Goal: Task Accomplishment & Management: Complete application form

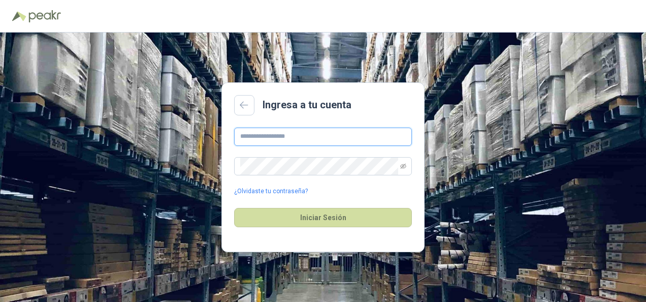
click at [321, 137] on input "text" at bounding box center [323, 136] width 178 height 18
type input "**********"
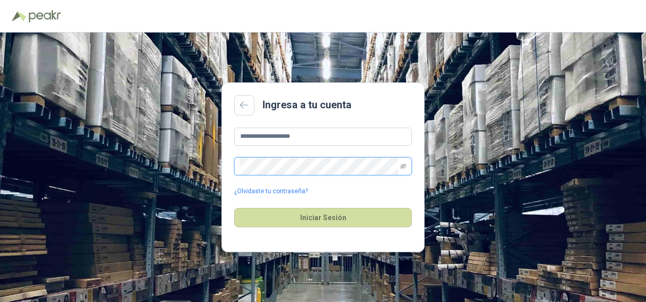
click at [234, 208] on button "Iniciar Sesión" at bounding box center [323, 217] width 178 height 19
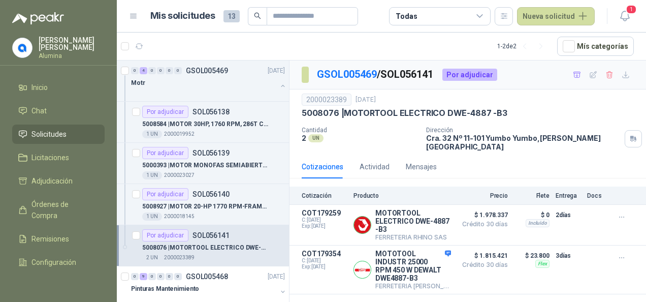
click at [215, 234] on p "SOL056141" at bounding box center [210, 235] width 37 height 7
click at [452, 248] on article "COT179354 C: [DATE] Exp: [DATE] MOTOTOOL INDUSTR 25000 RPM 450 W DEWALT DWE4887…" at bounding box center [467, 269] width 356 height 49
click at [329, 262] on div "COT179354 C: [DATE] Exp: [DATE]" at bounding box center [325, 269] width 46 height 40
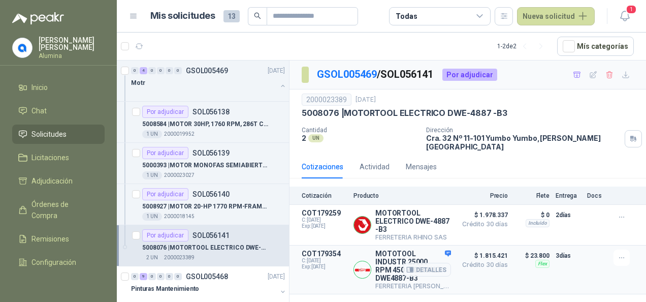
drag, startPoint x: 329, startPoint y: 262, endPoint x: 502, endPoint y: 265, distance: 172.6
click at [502, 265] on p "$ 1.815.421 Crédito 30 días" at bounding box center [482, 269] width 51 height 40
click at [619, 253] on icon "button" at bounding box center [621, 257] width 9 height 9
click at [470, 73] on div "Por adjudicar" at bounding box center [469, 75] width 55 height 12
click at [363, 74] on link "GSOL005469" at bounding box center [347, 74] width 60 height 12
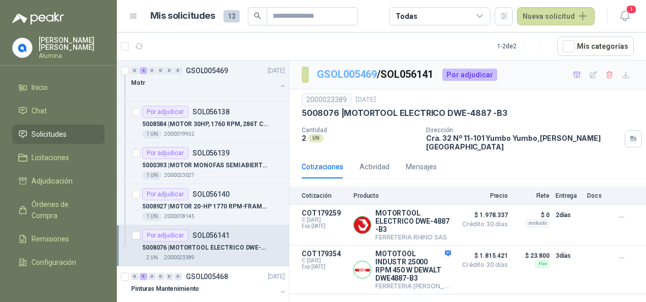
click at [363, 74] on link "GSOL005469" at bounding box center [347, 74] width 60 height 12
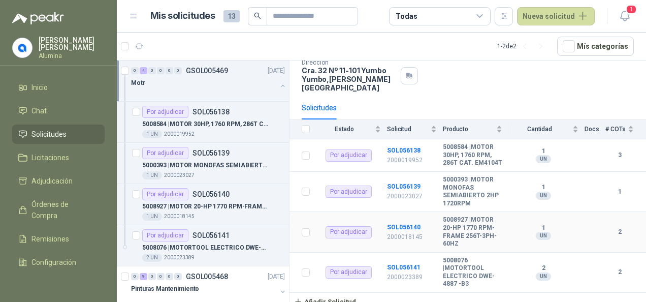
scroll to position [69, 0]
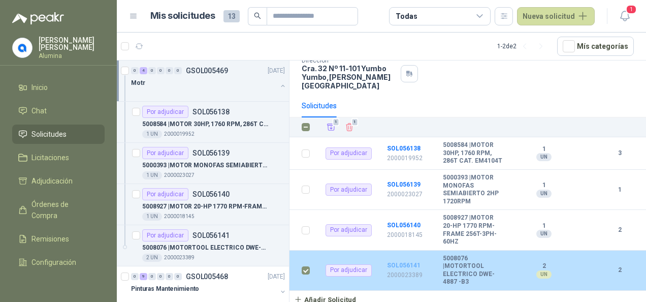
click at [396, 263] on b "SOL056141" at bounding box center [404, 264] width 34 height 7
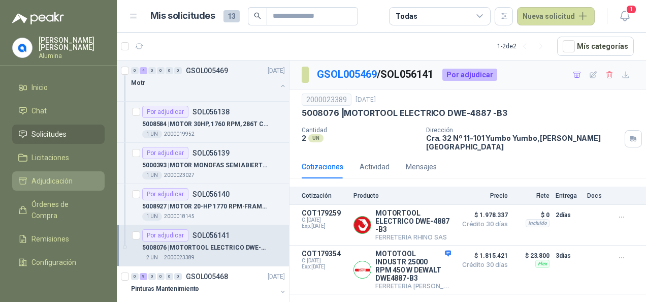
click at [59, 181] on span "Adjudicación" at bounding box center [51, 180] width 41 height 11
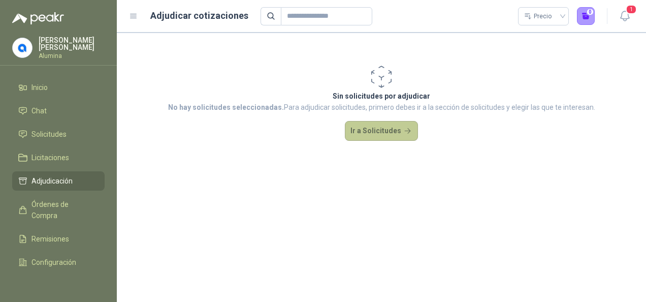
click at [380, 130] on button "Ir a Solicitudes" at bounding box center [381, 131] width 73 height 20
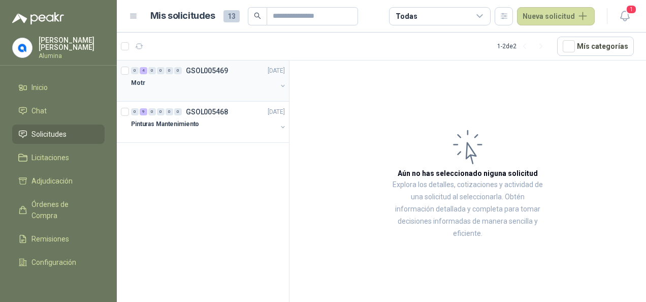
click at [229, 83] on div "Motr" at bounding box center [204, 83] width 146 height 12
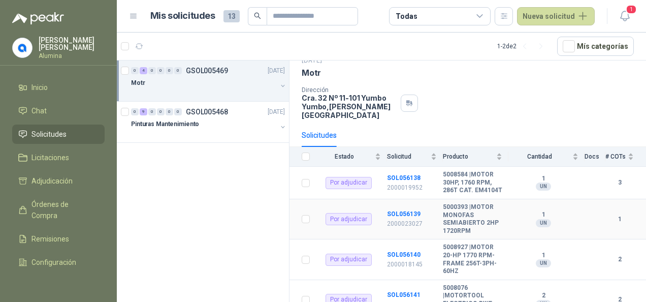
scroll to position [69, 0]
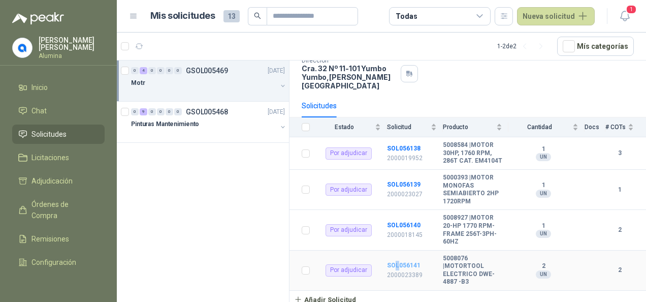
click at [400, 260] on td "SOL056141 2000023389" at bounding box center [415, 270] width 56 height 40
click at [400, 261] on b "SOL056141" at bounding box center [404, 264] width 34 height 7
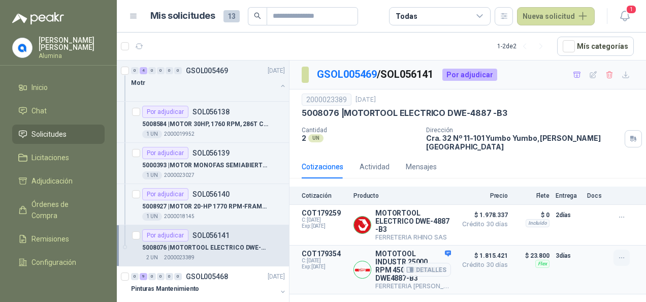
click at [619, 249] on button "button" at bounding box center [621, 257] width 16 height 16
click at [584, 211] on button "Añadir" at bounding box center [601, 209] width 81 height 16
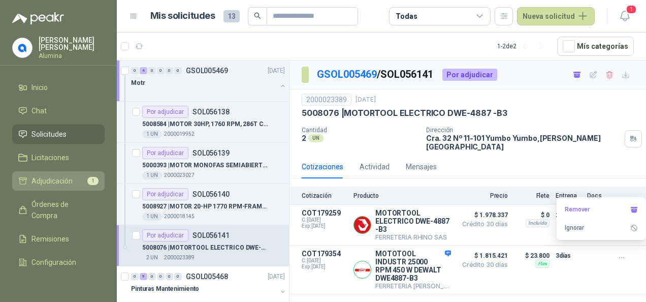
click at [55, 179] on span "Adjudicación" at bounding box center [51, 180] width 41 height 11
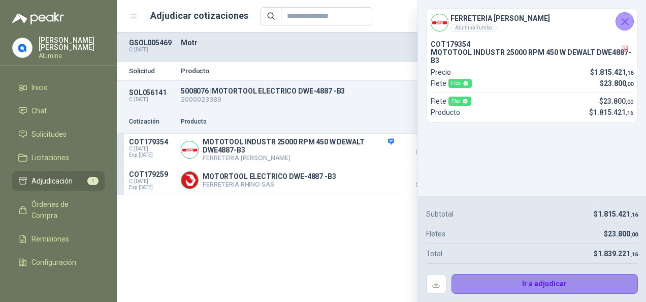
click at [552, 284] on button "Ir a adjudicar" at bounding box center [544, 284] width 187 height 20
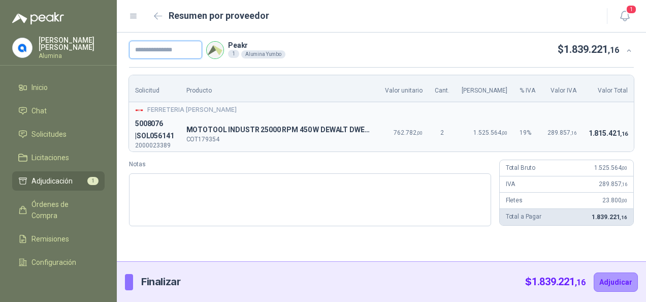
click at [182, 51] on input "text" at bounding box center [165, 50] width 73 height 18
drag, startPoint x: 475, startPoint y: 133, endPoint x: 501, endPoint y: 131, distance: 25.9
click at [501, 131] on span "1.525.564 ,00" at bounding box center [490, 132] width 34 height 7
click at [184, 47] on input "text" at bounding box center [165, 50] width 73 height 18
paste input "**********"
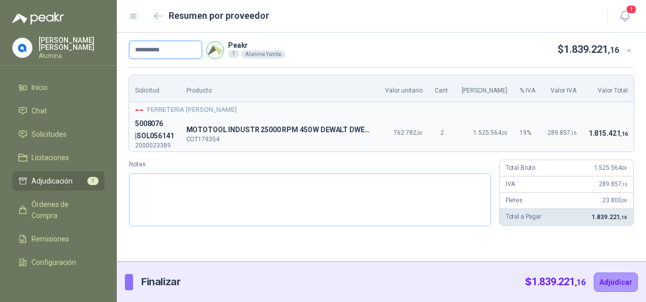
type input "**********"
click at [309, 205] on textarea "Notas" at bounding box center [310, 199] width 362 height 53
click at [613, 274] on button "Adjudicar" at bounding box center [616, 281] width 44 height 19
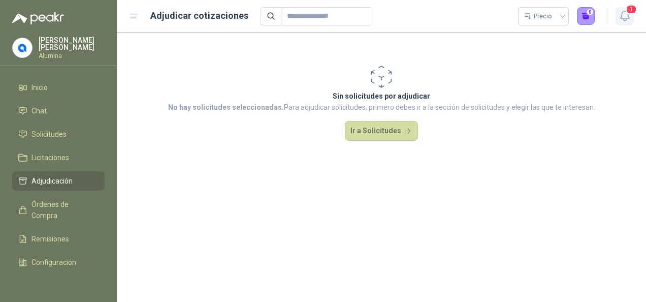
click at [625, 23] on button "1" at bounding box center [624, 16] width 18 height 18
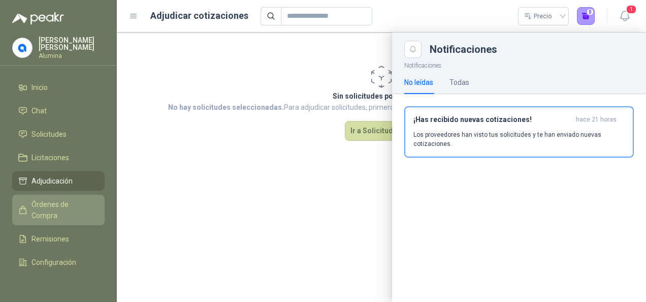
click at [57, 211] on span "Órdenes de Compra" at bounding box center [62, 210] width 63 height 22
click at [44, 208] on span "Órdenes de Compra" at bounding box center [62, 210] width 63 height 22
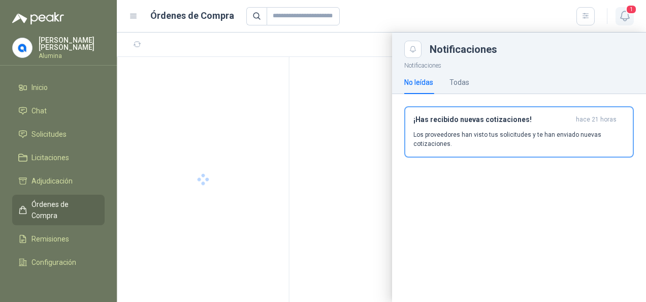
click at [623, 18] on icon "button" at bounding box center [624, 16] width 13 height 13
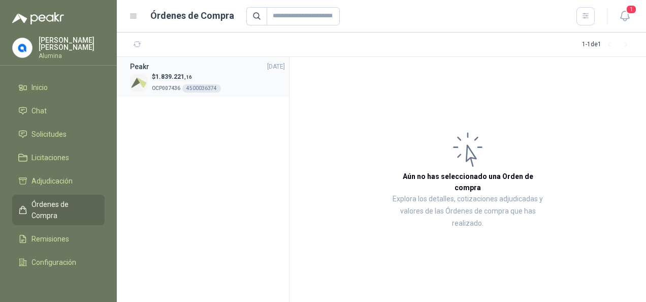
click at [188, 79] on span ",16" at bounding box center [188, 77] width 8 height 6
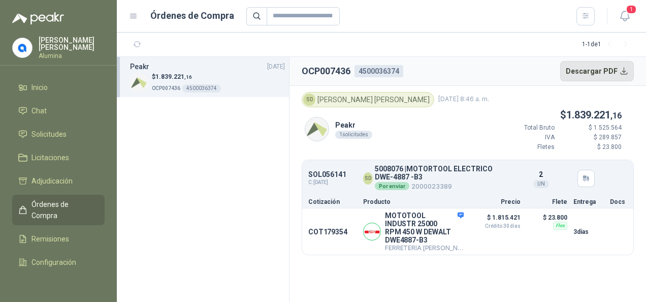
click at [620, 71] on button "Descargar PDF" at bounding box center [597, 71] width 74 height 20
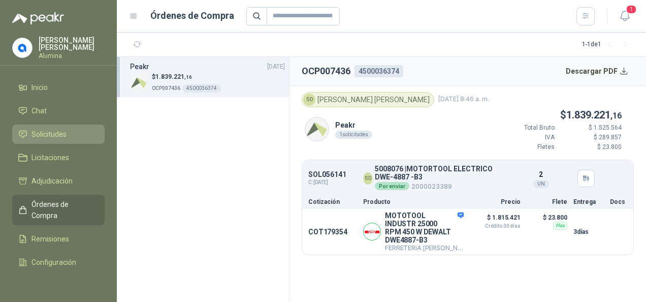
click at [59, 136] on span "Solicitudes" at bounding box center [48, 133] width 35 height 11
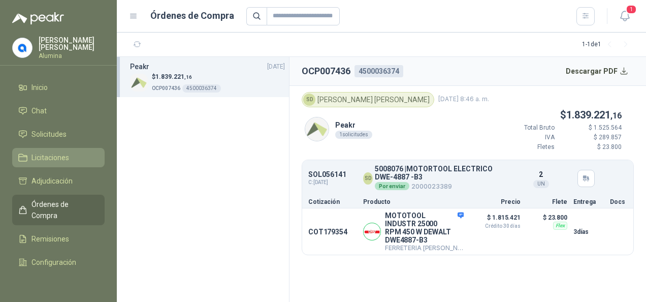
click at [52, 161] on span "Licitaciones" at bounding box center [50, 157] width 38 height 11
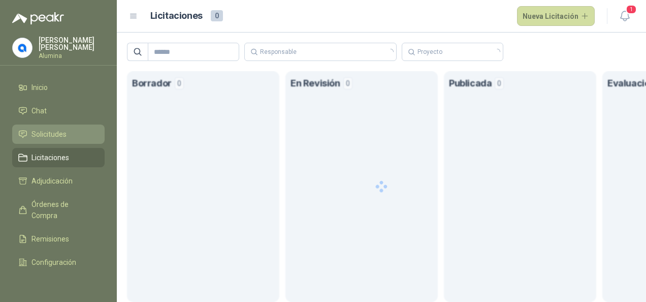
click at [55, 138] on span "Solicitudes" at bounding box center [48, 133] width 35 height 11
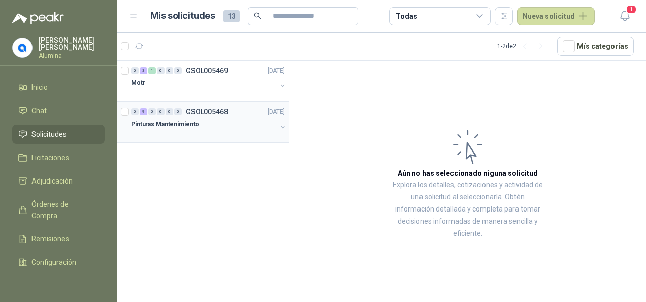
click at [284, 123] on button "button" at bounding box center [283, 127] width 8 height 8
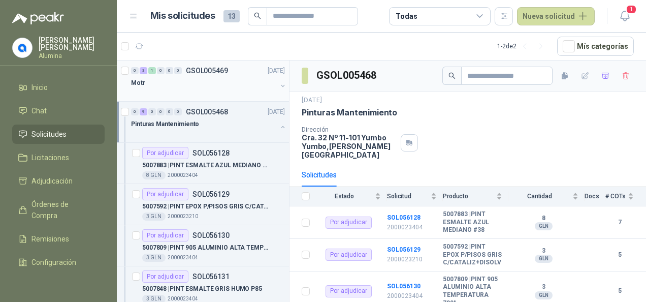
click at [247, 78] on div "Motr" at bounding box center [204, 83] width 146 height 12
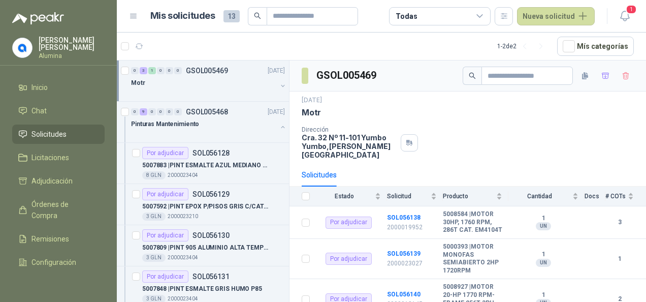
click at [276, 78] on div "Motr" at bounding box center [209, 87] width 156 height 20
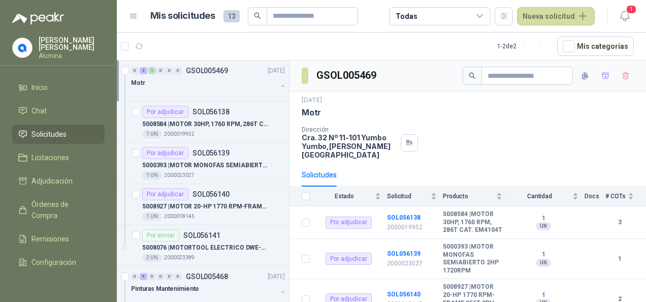
scroll to position [3, 0]
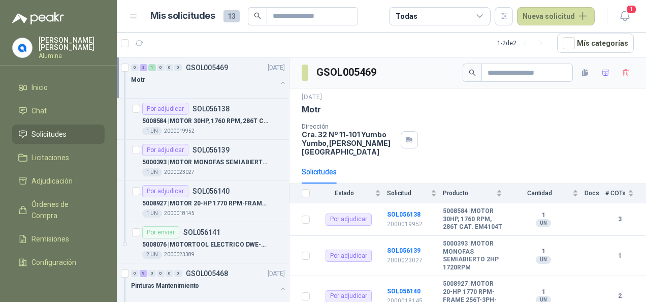
click at [187, 79] on div "Motr" at bounding box center [204, 80] width 146 height 12
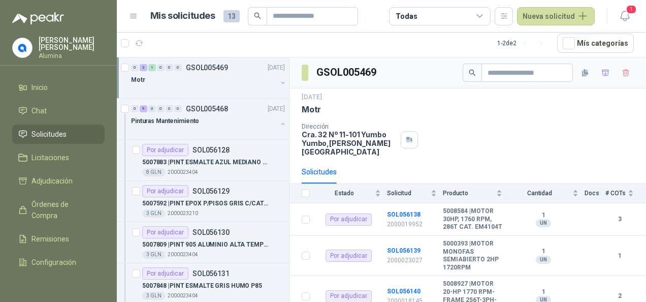
click at [182, 80] on div "Motr" at bounding box center [204, 80] width 146 height 12
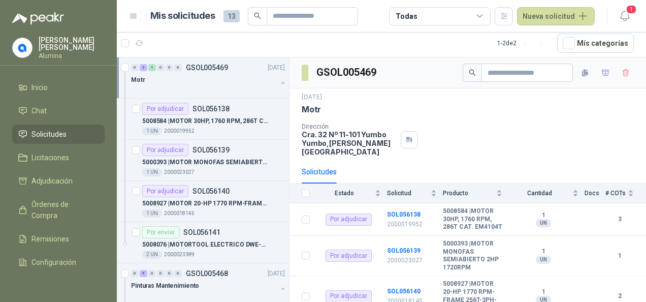
click at [183, 80] on div "Motr" at bounding box center [204, 80] width 146 height 12
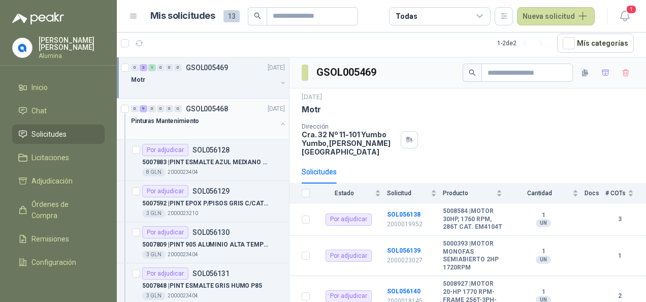
click at [279, 122] on button "button" at bounding box center [283, 124] width 8 height 8
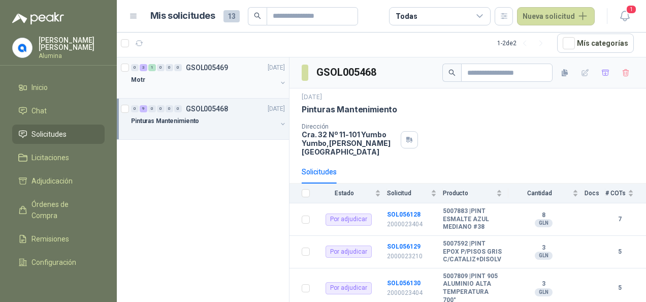
click at [283, 83] on button "button" at bounding box center [283, 83] width 8 height 8
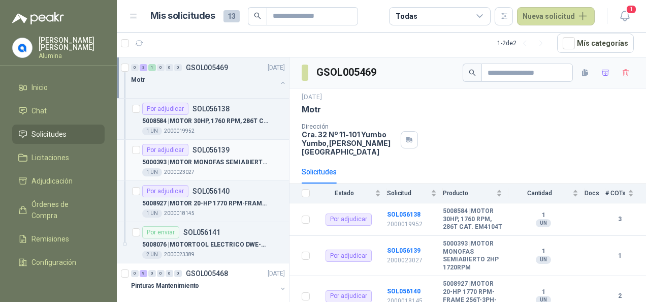
click at [212, 156] on div "5000393 | MOTOR MONOFAS SEMIABIERTO 2HP 1720RPM" at bounding box center [213, 162] width 143 height 12
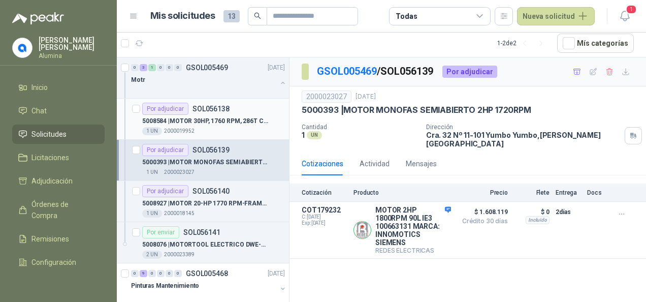
click at [213, 120] on p "5008584 | MOTOR 30HP, 1760 RPM, 286T CAT. EM4104T" at bounding box center [205, 121] width 126 height 10
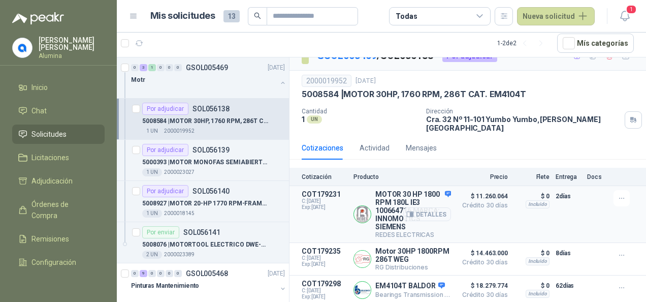
scroll to position [23, 0]
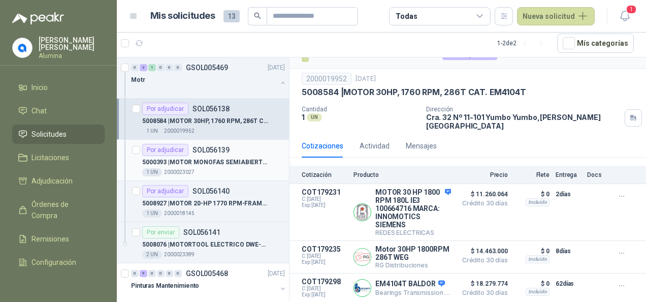
click at [195, 161] on p "5000393 | MOTOR MONOFAS SEMIABIERTO 2HP 1720RPM" at bounding box center [205, 162] width 126 height 10
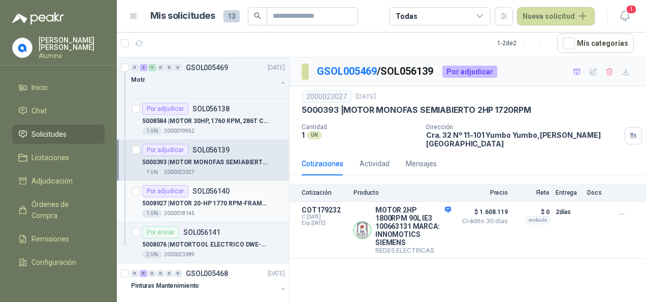
click at [229, 210] on div "1 UN 2000018145" at bounding box center [213, 213] width 143 height 8
